Goal: Use online tool/utility: Utilize a website feature to perform a specific function

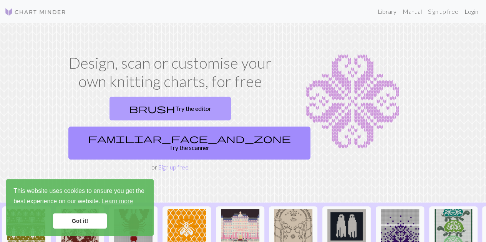
click at [125, 108] on link "brush Try the editor" at bounding box center [169, 109] width 121 height 24
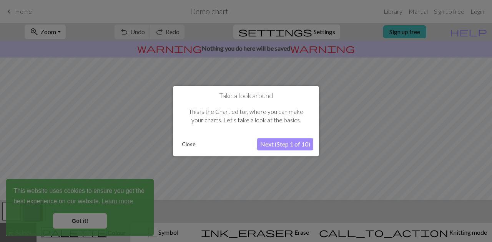
click at [273, 149] on button "Next (Step 1 of 10)" at bounding box center [285, 144] width 56 height 12
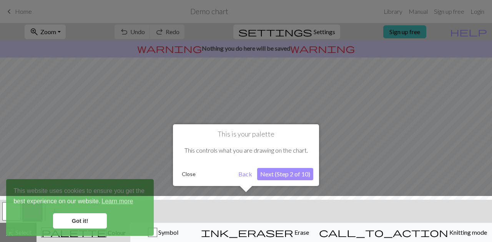
click at [287, 174] on button "Next (Step 2 of 10)" at bounding box center [285, 174] width 56 height 12
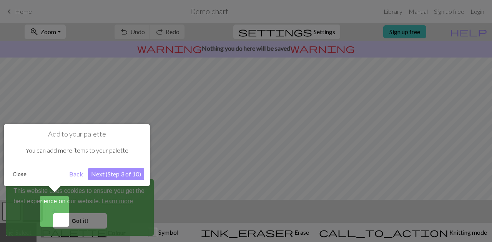
click at [108, 173] on button "Next (Step 3 of 10)" at bounding box center [116, 174] width 56 height 12
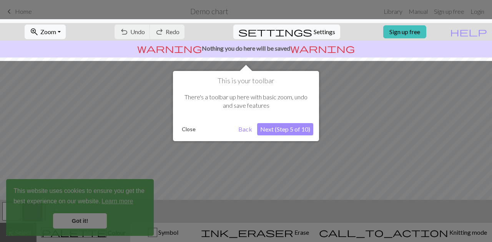
click at [279, 129] on button "Next (Step 5 of 10)" at bounding box center [285, 129] width 56 height 12
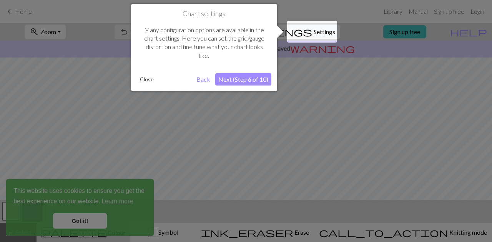
click at [237, 81] on button "Next (Step 6 of 10)" at bounding box center [243, 79] width 56 height 12
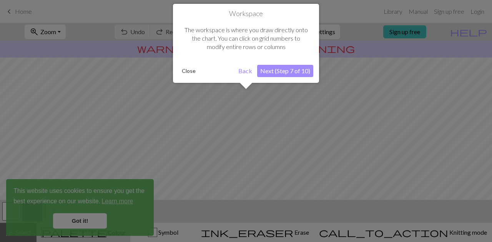
scroll to position [46, 0]
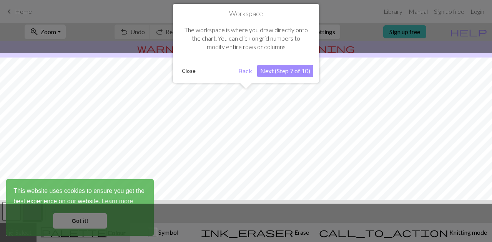
click at [273, 70] on button "Next (Step 7 of 10)" at bounding box center [285, 71] width 56 height 12
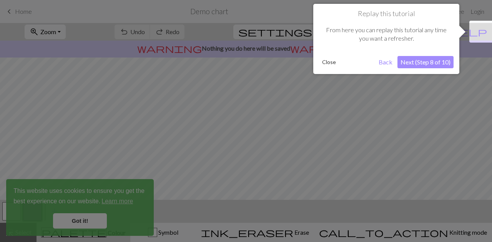
click at [436, 61] on button "Next (Step 8 of 10)" at bounding box center [425, 62] width 56 height 12
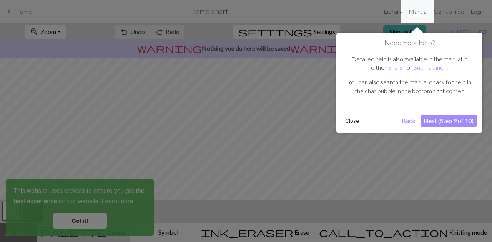
click at [430, 117] on button "Next (Step 9 of 10)" at bounding box center [448, 121] width 56 height 12
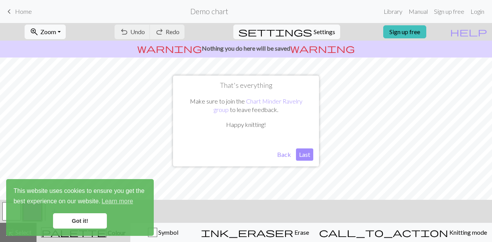
click at [308, 157] on button "Last" at bounding box center [304, 155] width 17 height 12
click at [93, 222] on link "Got it!" at bounding box center [80, 221] width 54 height 15
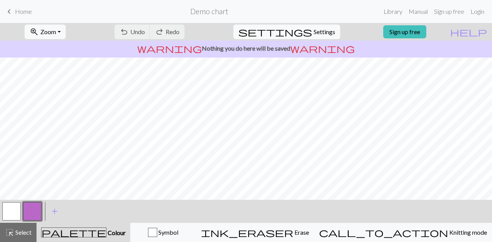
click at [89, 221] on div "< > add Add a colour" at bounding box center [246, 211] width 492 height 23
click at [304, 33] on span "settings" at bounding box center [275, 32] width 74 height 11
select select "aran"
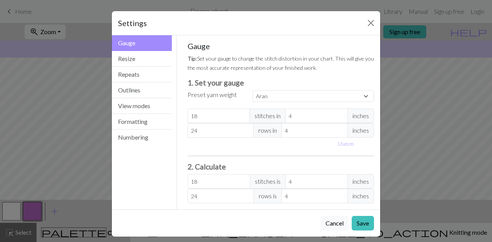
scroll to position [3, 0]
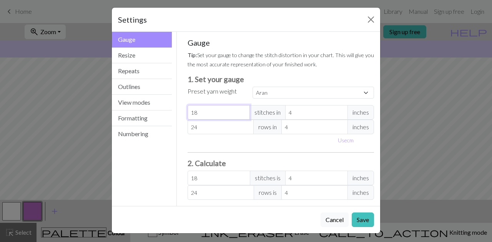
click at [211, 113] on input "18" at bounding box center [218, 112] width 63 height 15
click at [131, 56] on button "Resize" at bounding box center [142, 56] width 60 height 16
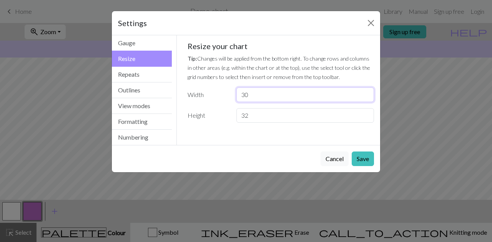
click at [250, 96] on input "30" at bounding box center [304, 95] width 137 height 15
type input "3"
type input "11"
click at [257, 116] on input "32" at bounding box center [304, 115] width 137 height 15
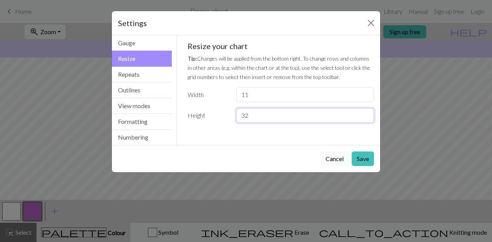
type input "3"
type input "10"
click at [363, 157] on button "Save" at bounding box center [362, 159] width 22 height 15
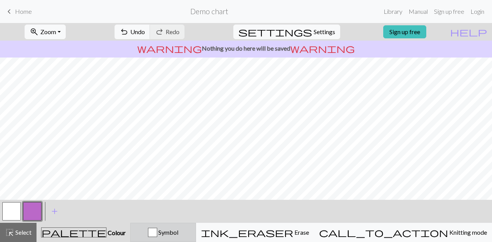
click at [178, 232] on span "Symbol" at bounding box center [167, 232] width 21 height 7
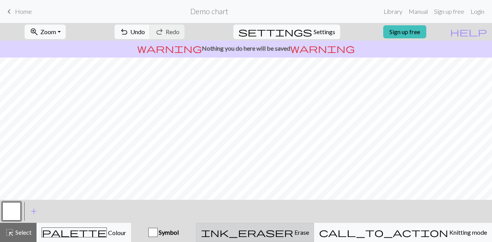
click at [293, 229] on span "ink_eraser" at bounding box center [247, 232] width 92 height 11
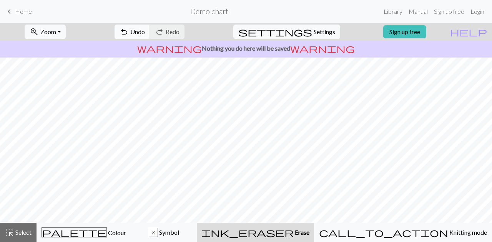
click at [150, 27] on button "undo Undo Undo" at bounding box center [132, 32] width 36 height 15
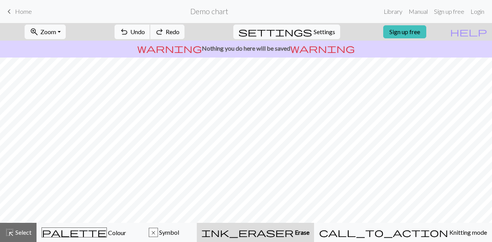
click at [150, 27] on button "undo Undo Undo" at bounding box center [132, 32] width 36 height 15
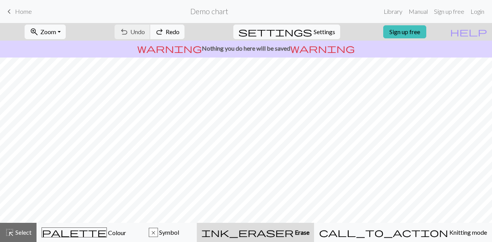
click at [177, 27] on div "undo Undo Undo redo Redo Redo" at bounding box center [149, 32] width 81 height 18
click at [179, 28] on span "Redo" at bounding box center [173, 31] width 14 height 7
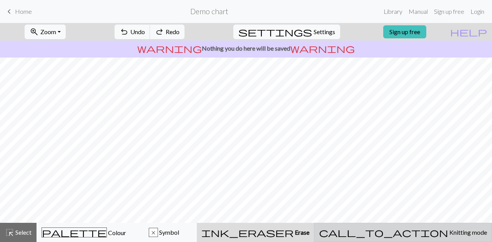
click at [418, 234] on span "call_to_action" at bounding box center [383, 232] width 129 height 11
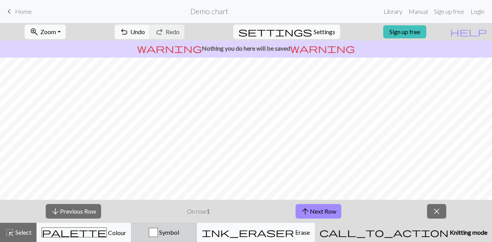
click at [192, 229] on div "Symbol" at bounding box center [164, 232] width 56 height 9
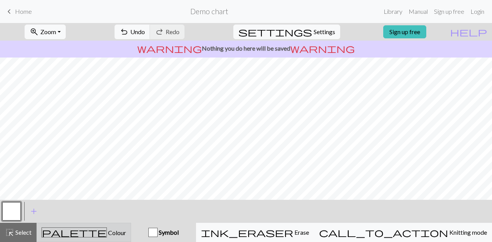
click at [81, 239] on button "palette Colour Colour" at bounding box center [83, 232] width 94 height 19
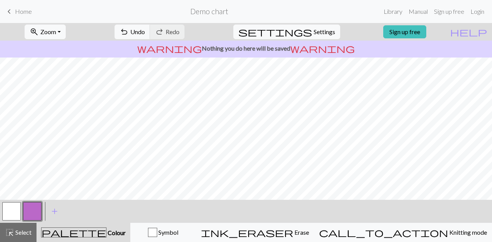
click at [2, 210] on div at bounding box center [11, 211] width 21 height 21
click at [11, 213] on button "button" at bounding box center [11, 211] width 18 height 18
click at [51, 215] on span "add" at bounding box center [54, 211] width 9 height 11
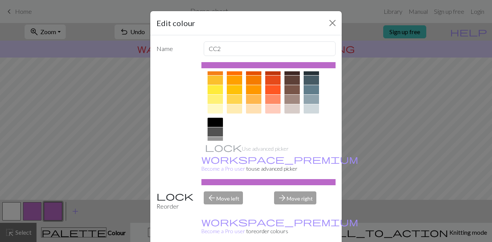
scroll to position [114, 0]
click at [207, 90] on div at bounding box center [214, 90] width 15 height 9
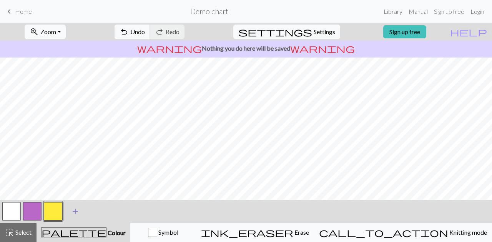
click at [72, 204] on button "add Add a colour" at bounding box center [75, 211] width 19 height 19
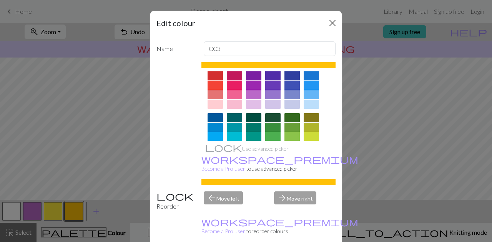
scroll to position [0, 0]
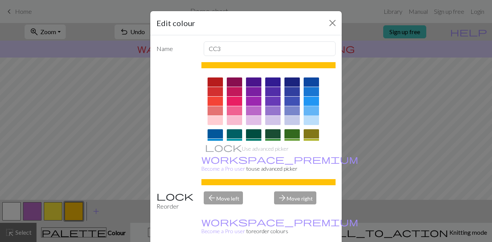
click at [309, 108] on div at bounding box center [310, 110] width 15 height 9
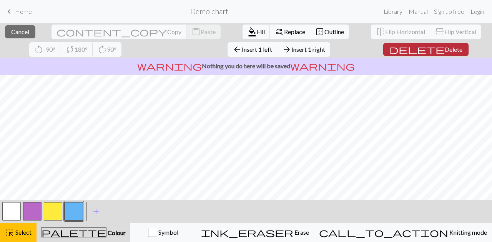
click at [389, 47] on span "delete" at bounding box center [416, 49] width 55 height 11
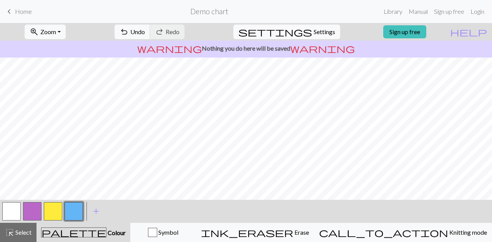
click at [54, 217] on button "button" at bounding box center [53, 211] width 18 height 18
click at [69, 209] on button "button" at bounding box center [74, 211] width 18 height 18
click at [73, 215] on button "button" at bounding box center [74, 211] width 18 height 18
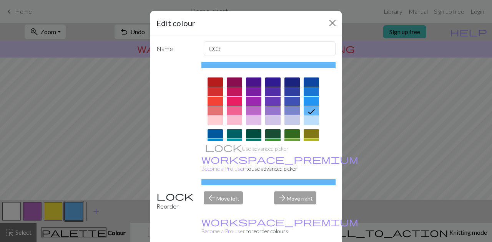
click at [306, 111] on icon at bounding box center [310, 111] width 9 height 9
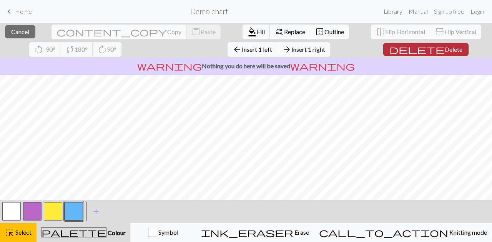
click at [444, 48] on span "Delete" at bounding box center [453, 49] width 18 height 7
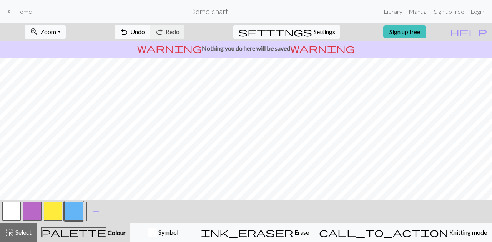
click at [12, 206] on button "button" at bounding box center [11, 211] width 18 height 18
click at [74, 212] on button "button" at bounding box center [74, 211] width 18 height 18
click at [313, 27] on span "Settings" at bounding box center [324, 31] width 22 height 9
select select "aran"
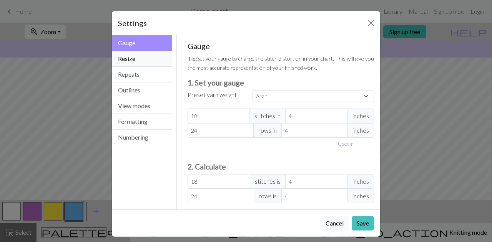
click at [156, 60] on button "Resize" at bounding box center [142, 59] width 60 height 16
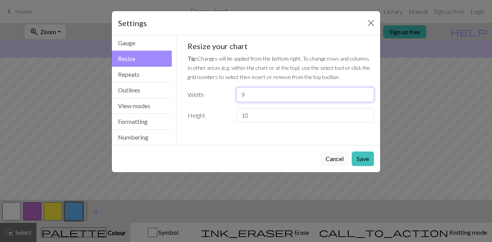
click at [258, 91] on input "9" at bounding box center [304, 95] width 137 height 15
type input "11"
click at [259, 116] on input "10" at bounding box center [304, 115] width 137 height 15
type input "1"
type input "11"
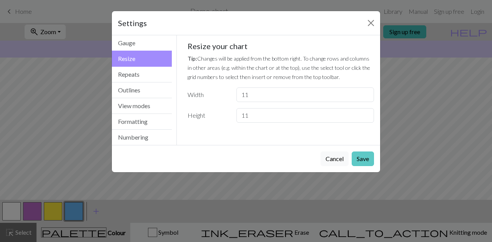
click at [368, 155] on button "Save" at bounding box center [362, 159] width 22 height 15
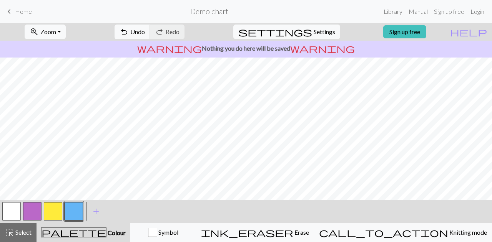
click at [13, 210] on button "button" at bounding box center [11, 211] width 18 height 18
click at [104, 216] on button "add Add a colour" at bounding box center [95, 211] width 19 height 19
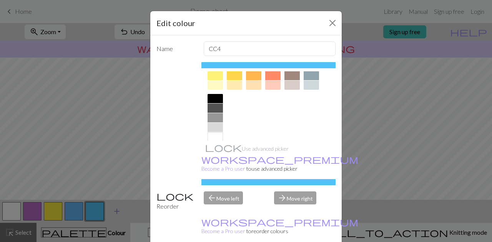
scroll to position [148, 0]
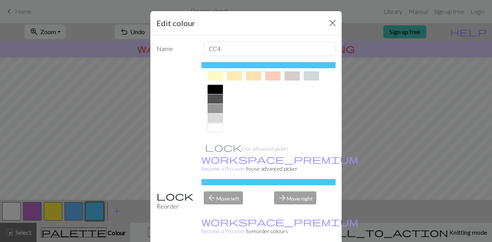
click at [212, 89] on div at bounding box center [214, 89] width 15 height 9
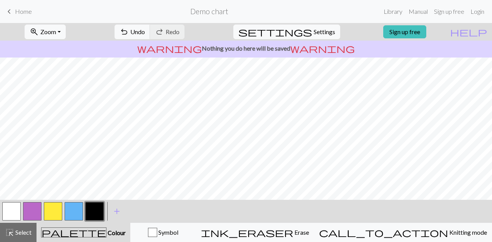
click at [18, 207] on button "button" at bounding box center [11, 211] width 18 height 18
click at [56, 210] on button "button" at bounding box center [53, 211] width 18 height 18
click at [112, 213] on span "add" at bounding box center [116, 211] width 9 height 11
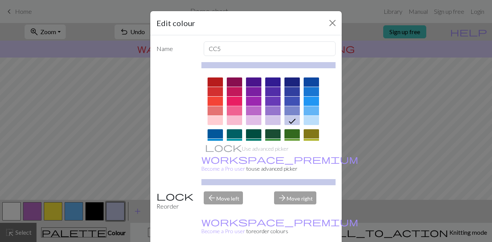
click at [227, 112] on div at bounding box center [234, 110] width 15 height 9
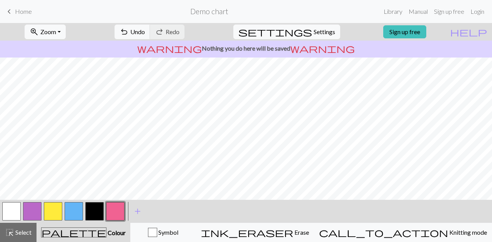
click at [76, 211] on button "button" at bounding box center [74, 211] width 18 height 18
click at [13, 216] on button "button" at bounding box center [11, 211] width 18 height 18
click at [79, 211] on button "button" at bounding box center [74, 211] width 18 height 18
click at [100, 205] on button "button" at bounding box center [94, 211] width 18 height 18
click at [10, 208] on button "button" at bounding box center [11, 211] width 18 height 18
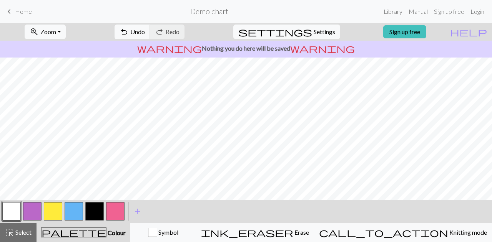
click at [52, 215] on button "button" at bounding box center [53, 211] width 18 height 18
click at [63, 209] on div at bounding box center [53, 211] width 21 height 21
click at [66, 209] on button "button" at bounding box center [74, 211] width 18 height 18
click at [96, 210] on button "button" at bounding box center [94, 211] width 18 height 18
